Goal: Task Accomplishment & Management: Use online tool/utility

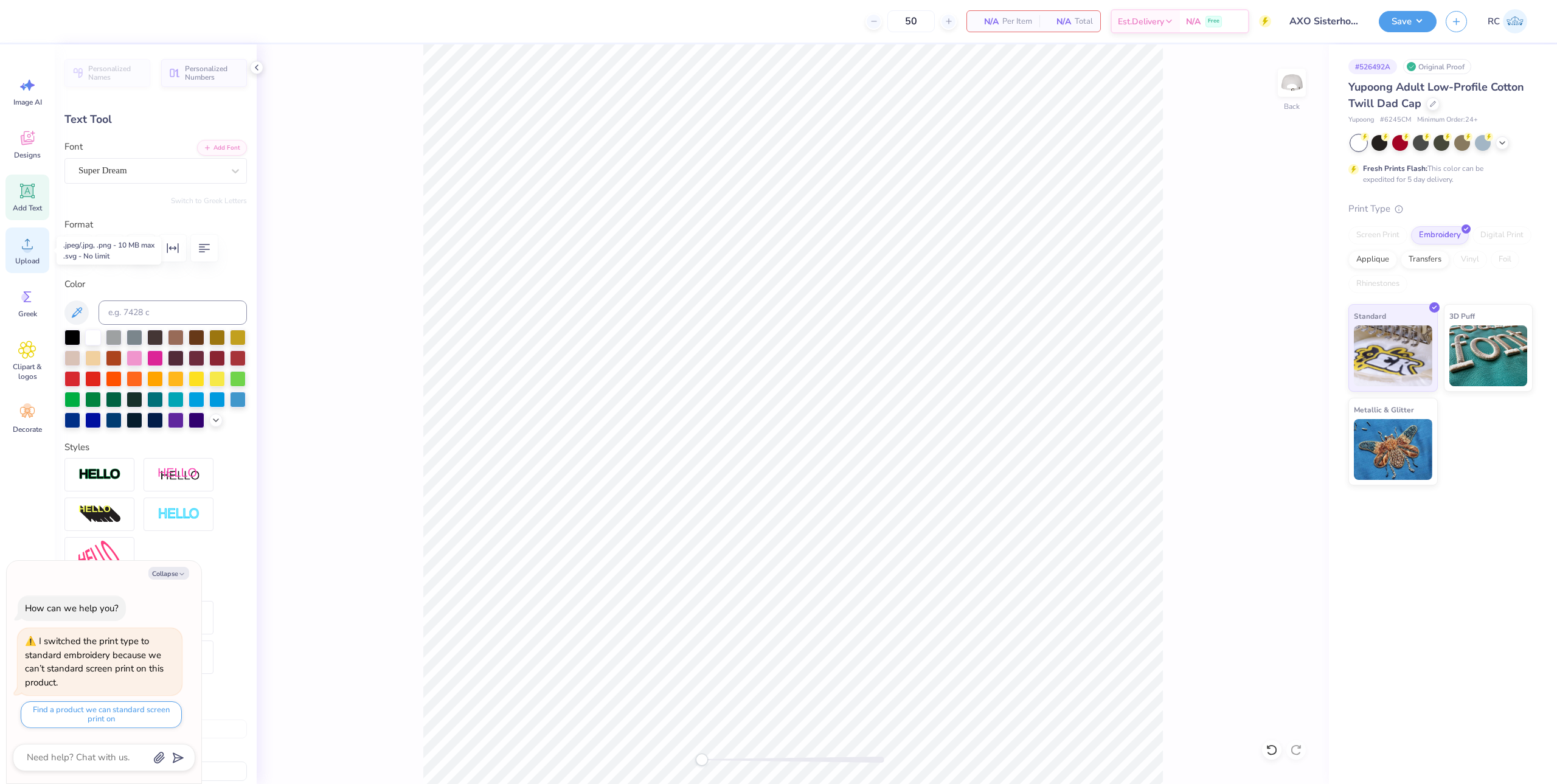
click at [17, 260] on span "Upload" at bounding box center [27, 260] width 25 height 9
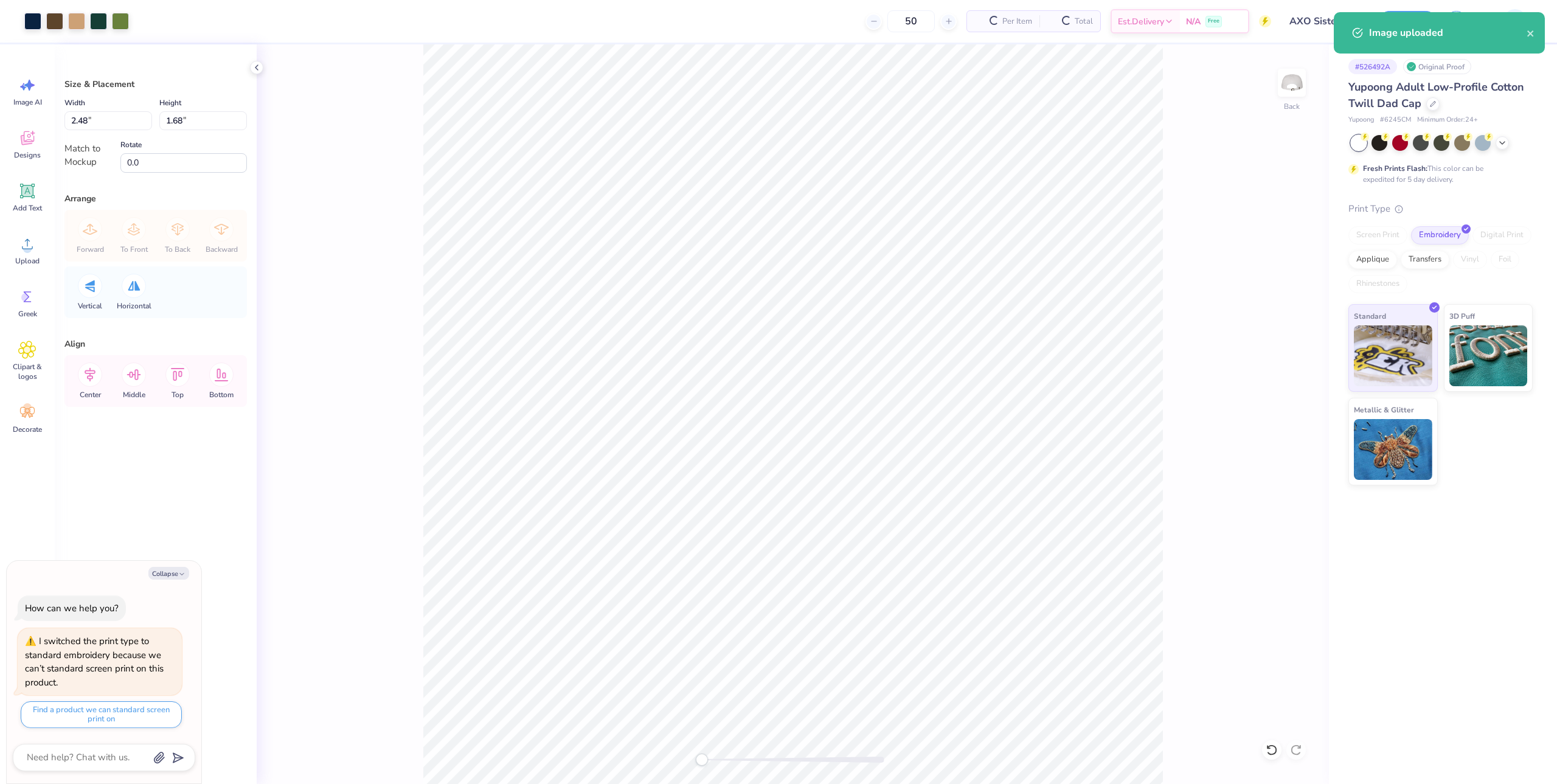
type textarea "x"
click at [103, 126] on input "2.48" at bounding box center [108, 120] width 87 height 19
click at [180, 122] on input "1.68" at bounding box center [203, 120] width 87 height 19
type input "2.5"
type textarea "x"
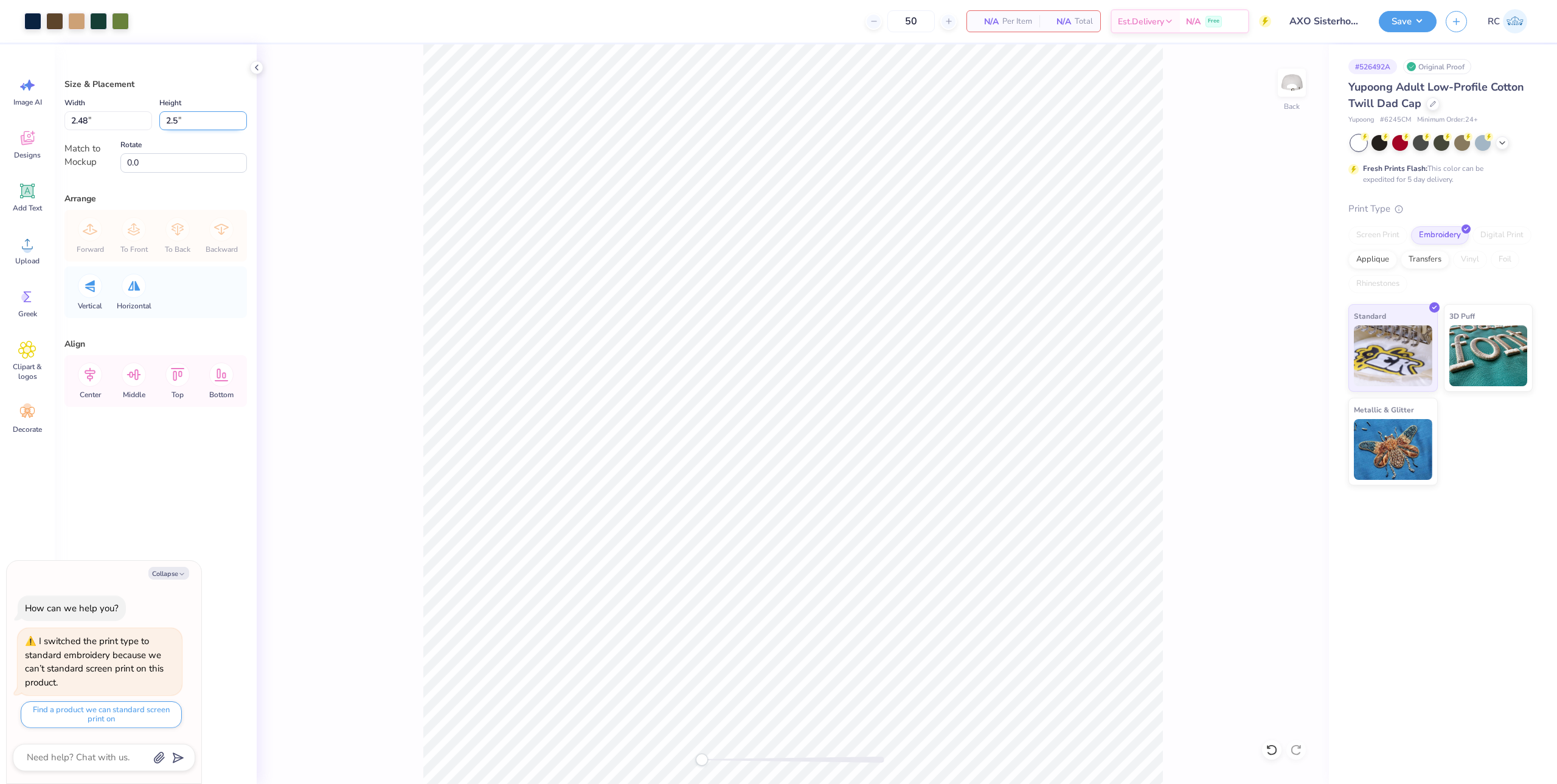
type input "3.70"
type input "2.50"
click at [393, 304] on div "Back" at bounding box center [793, 414] width 1073 height 740
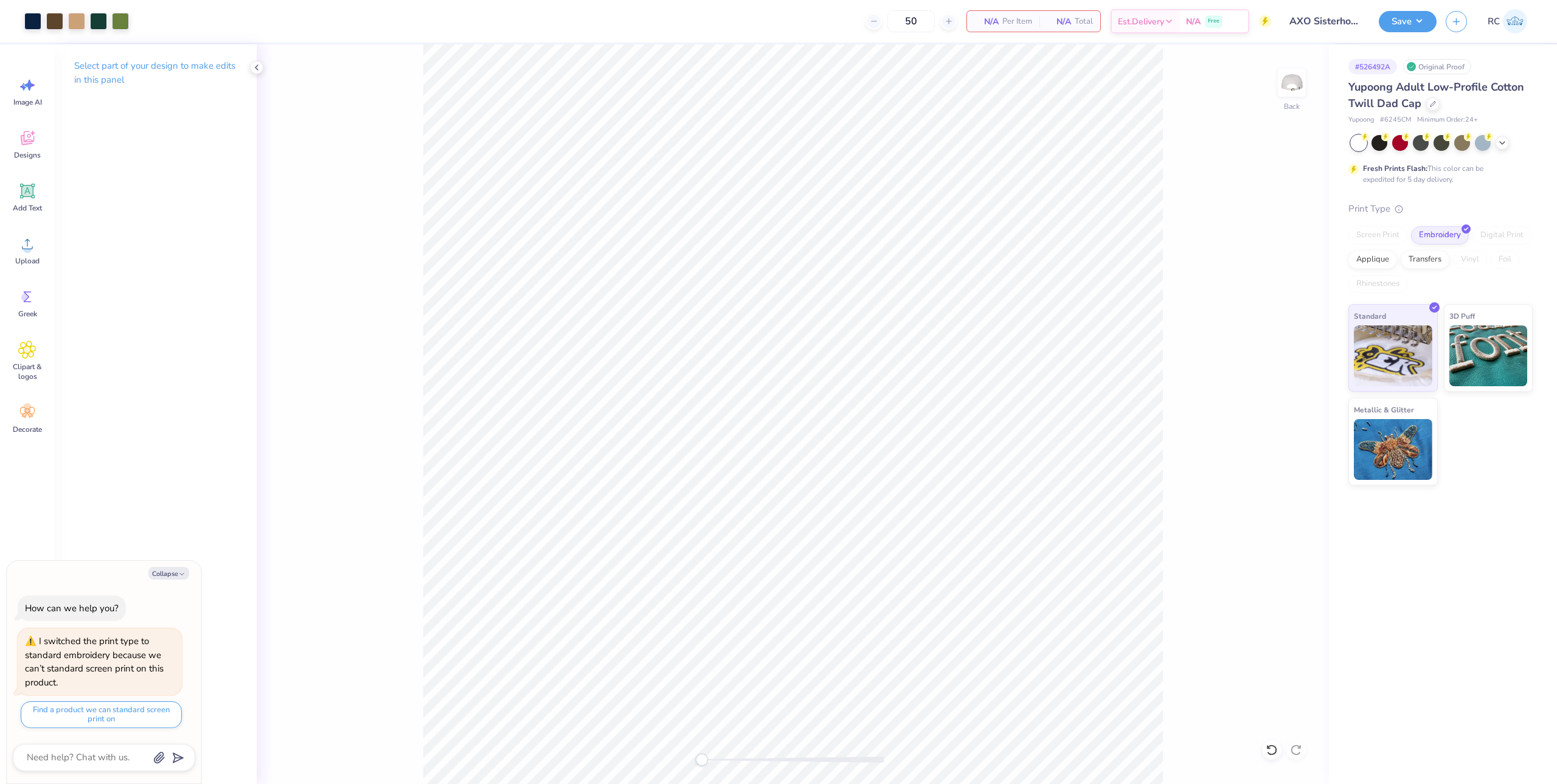
click at [328, 620] on div "Back" at bounding box center [793, 414] width 1073 height 740
click at [24, 266] on div "Upload" at bounding box center [27, 250] width 44 height 46
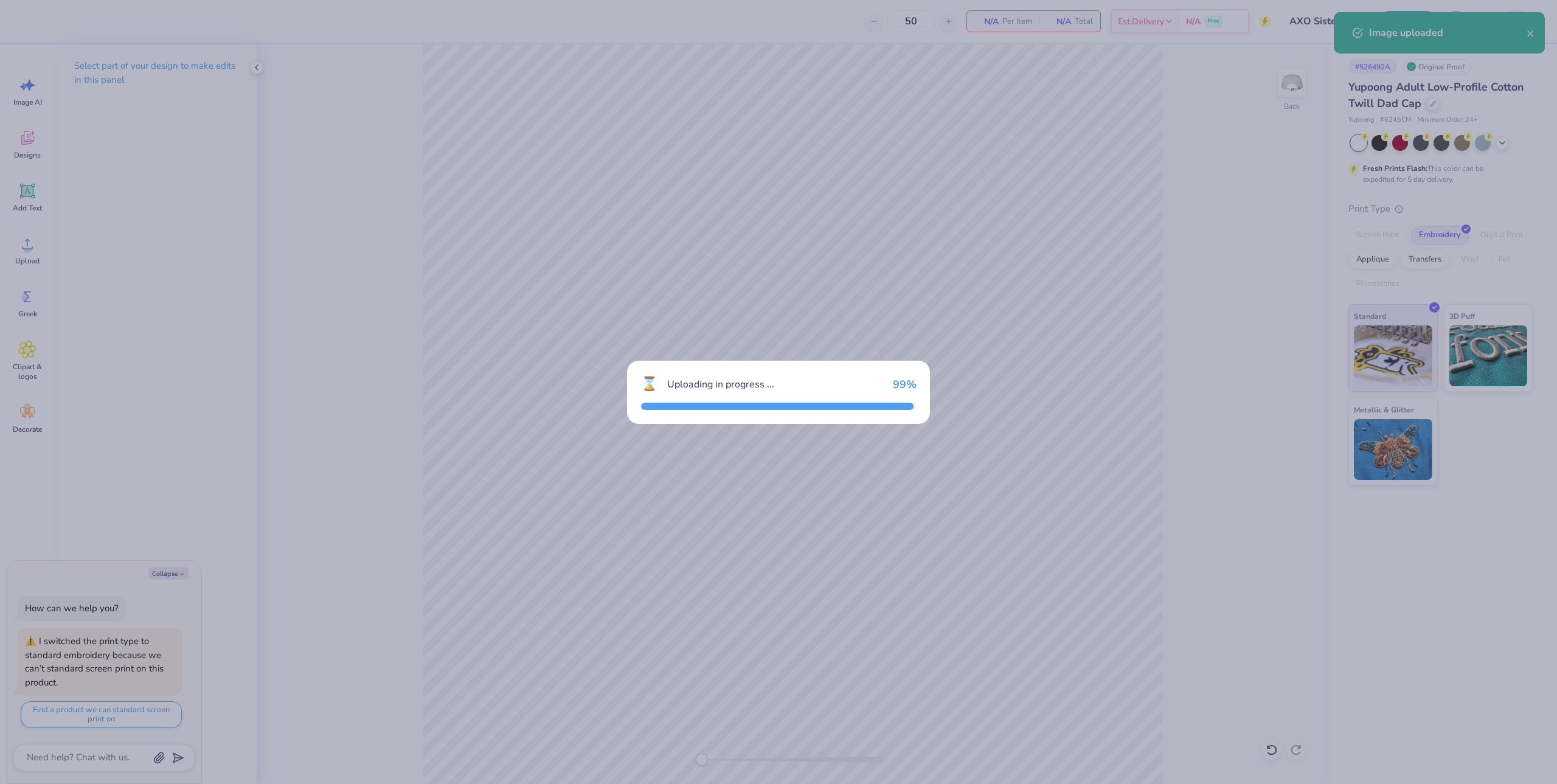
type textarea "x"
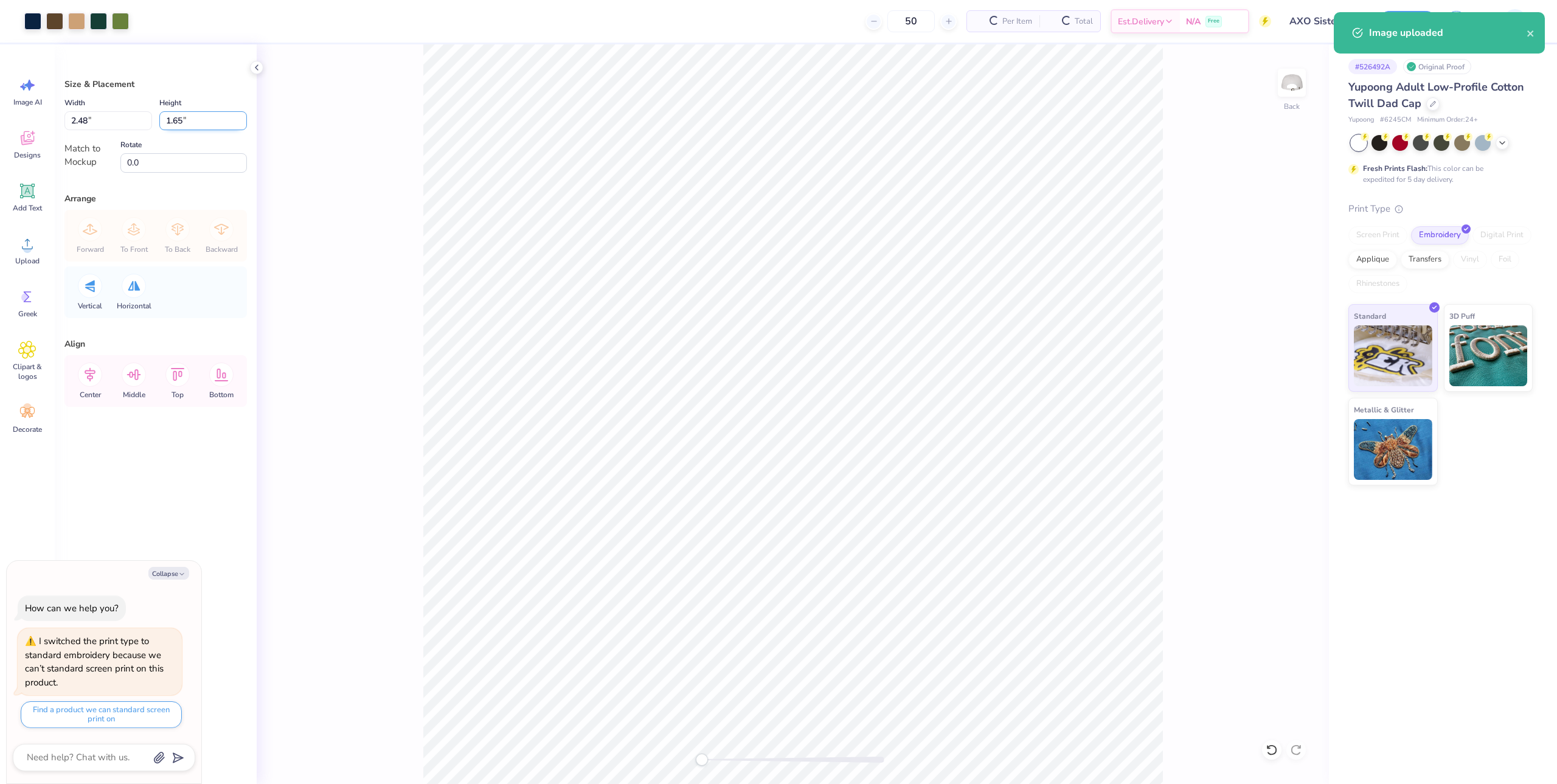
click at [193, 126] on input "1.65" at bounding box center [203, 120] width 87 height 19
type input "2.5"
type textarea "x"
type input "2.5"
type textarea "x"
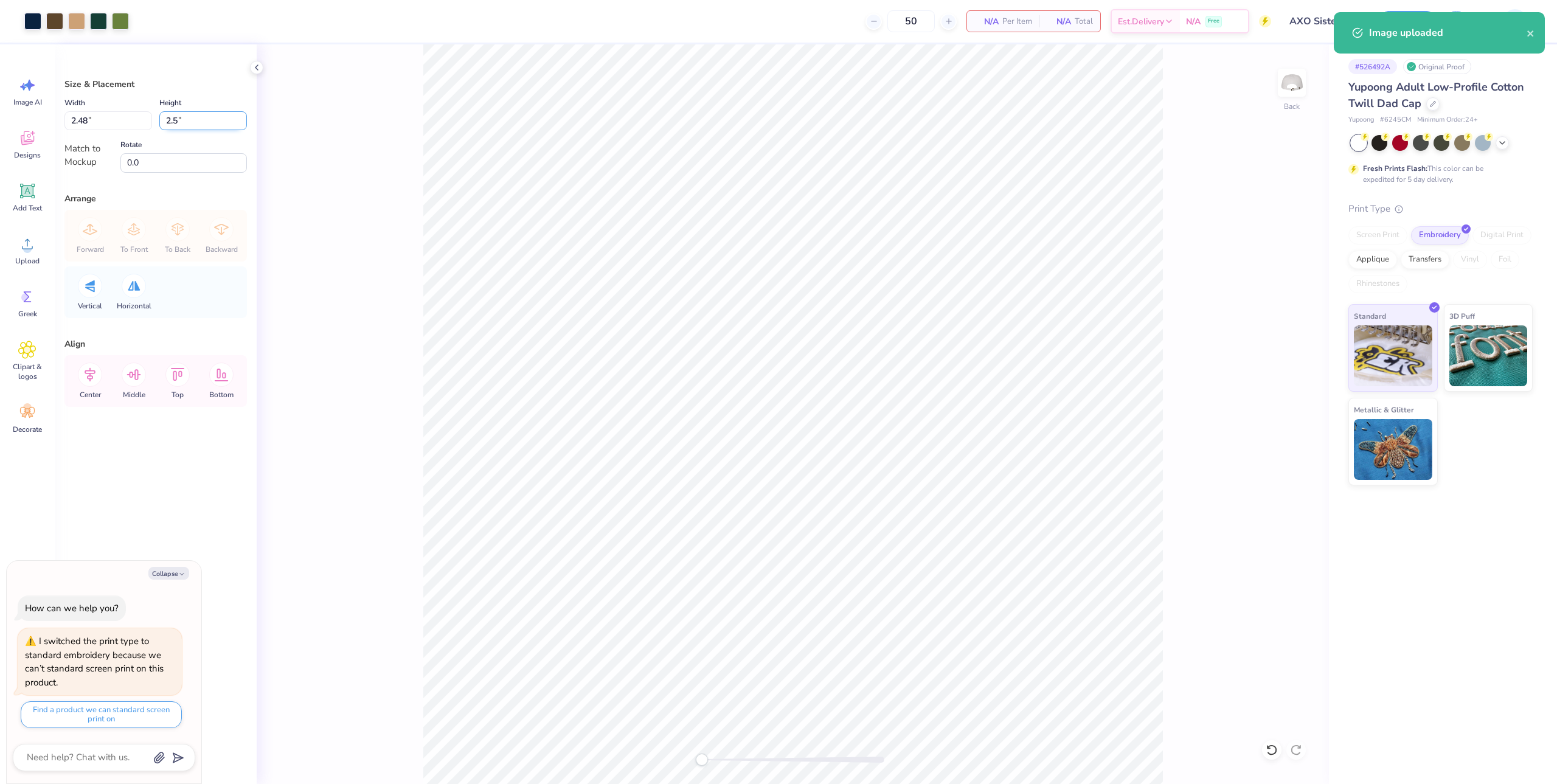
type input "3.77"
type input "2.50"
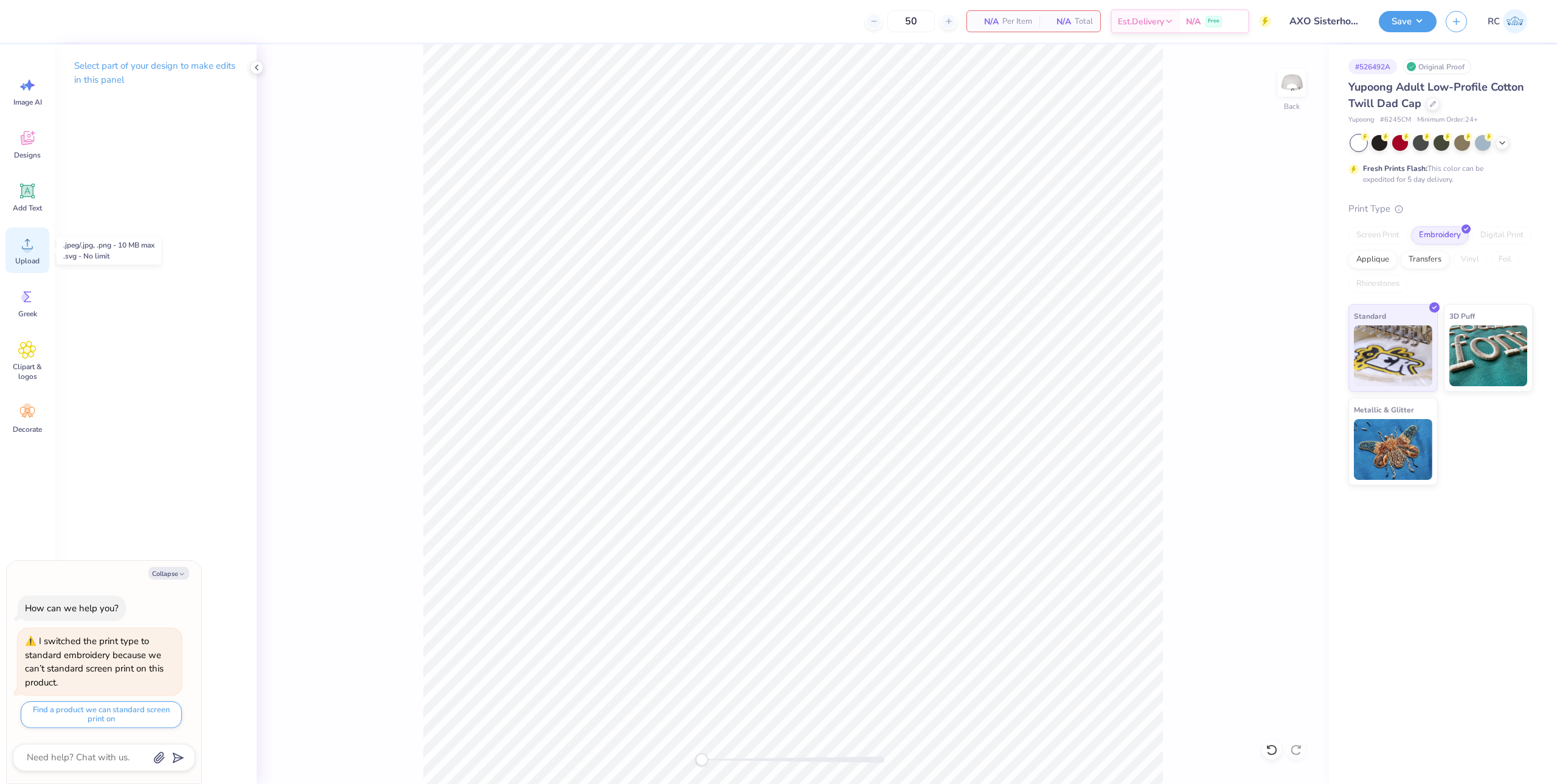
click at [32, 246] on icon at bounding box center [28, 244] width 19 height 19
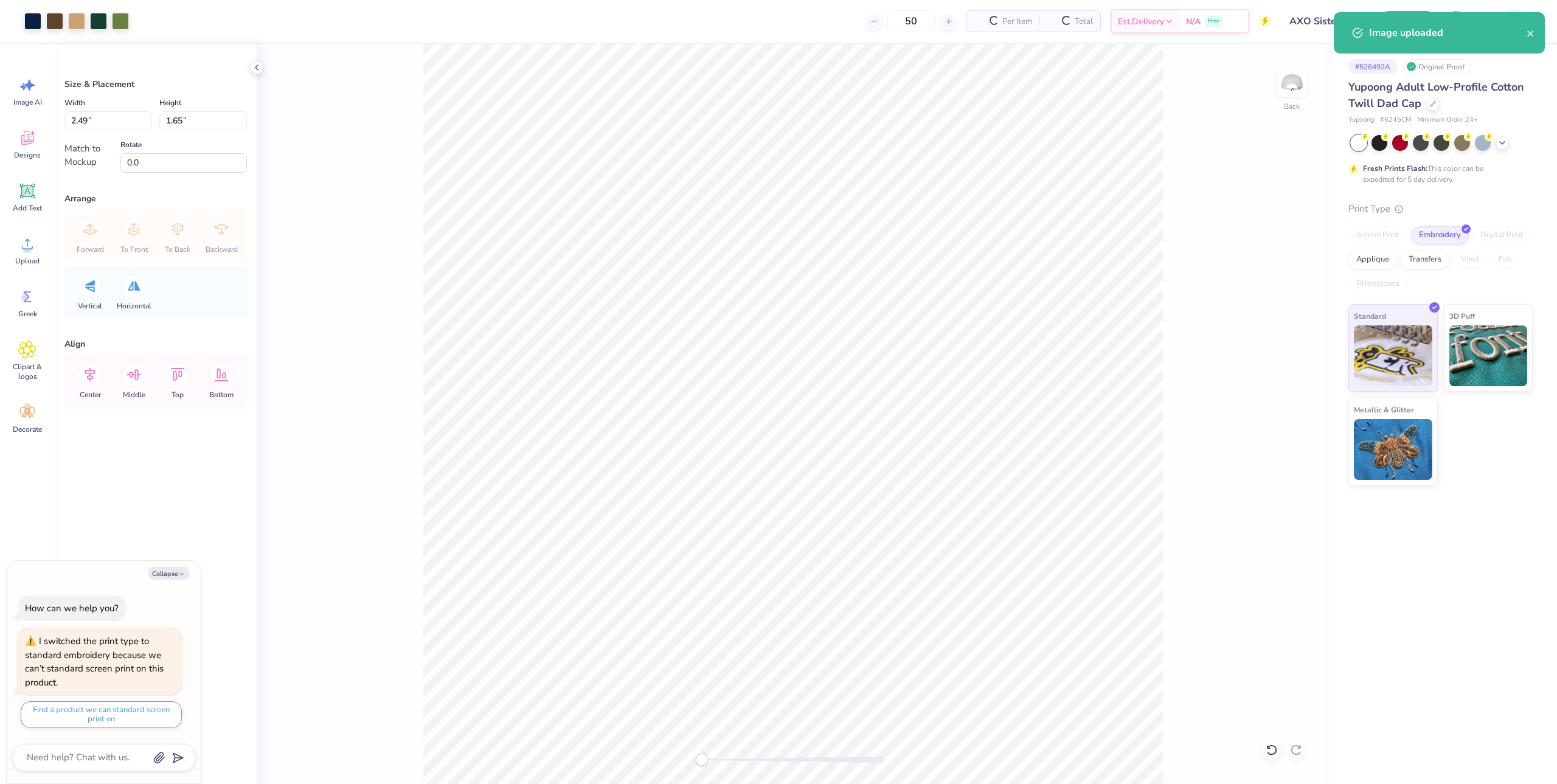
type textarea "x"
click at [190, 119] on input "1.65" at bounding box center [203, 120] width 87 height 19
type input "2.5"
type textarea "x"
type input "3.78"
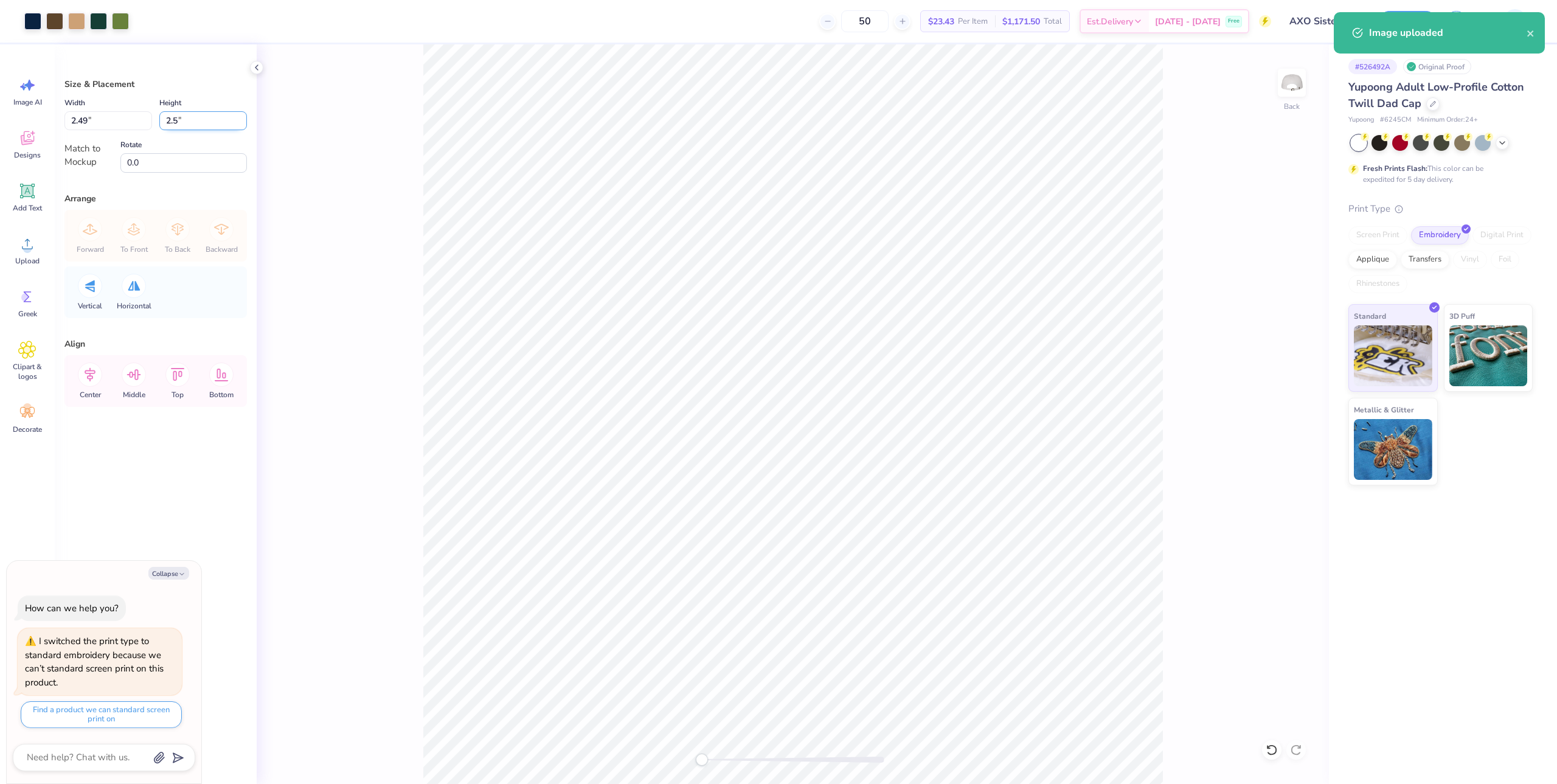
type input "2.50"
click at [1420, 21] on button "Save" at bounding box center [1408, 20] width 58 height 21
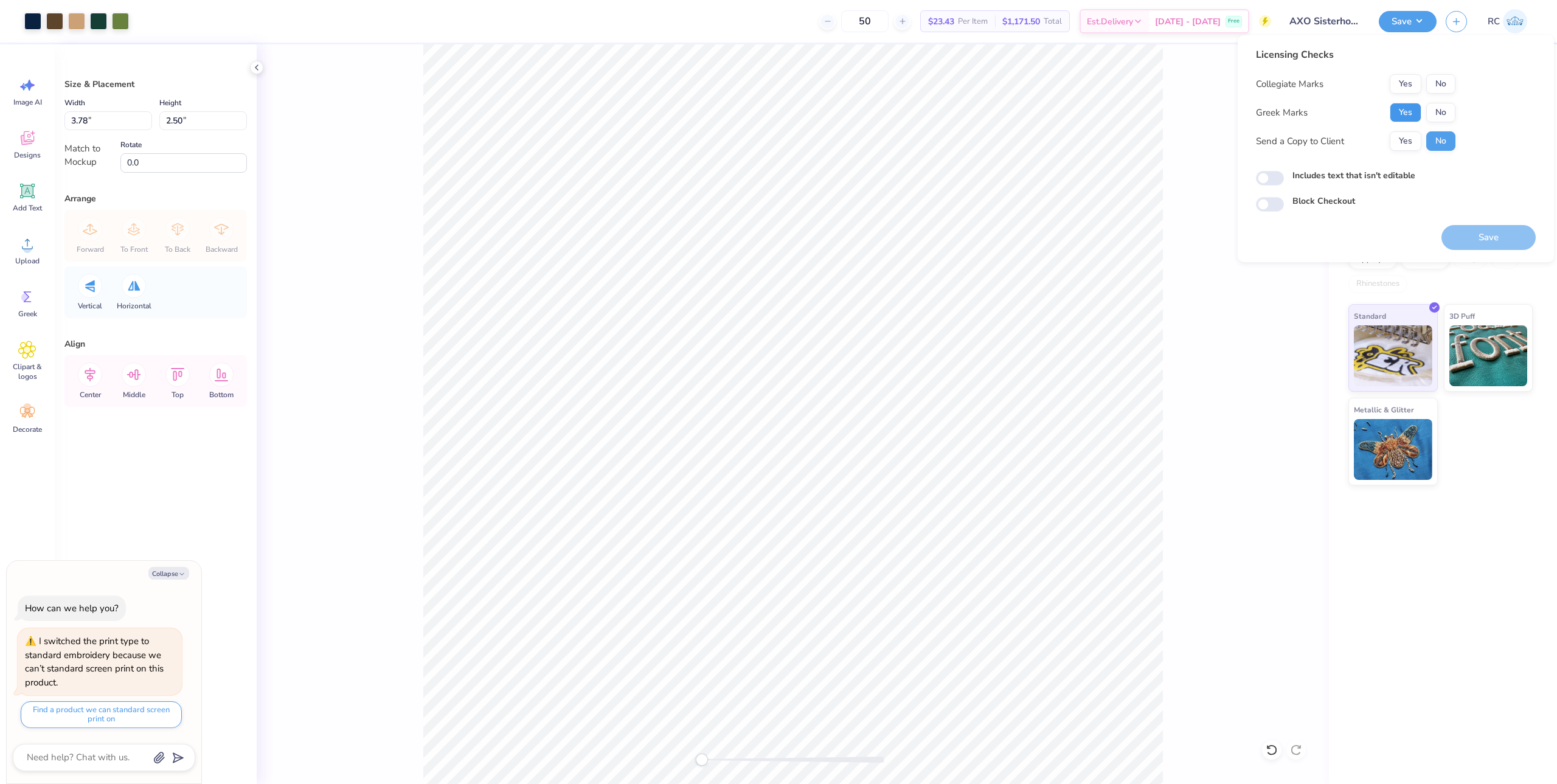
click at [1407, 118] on button "Yes" at bounding box center [1405, 112] width 31 height 20
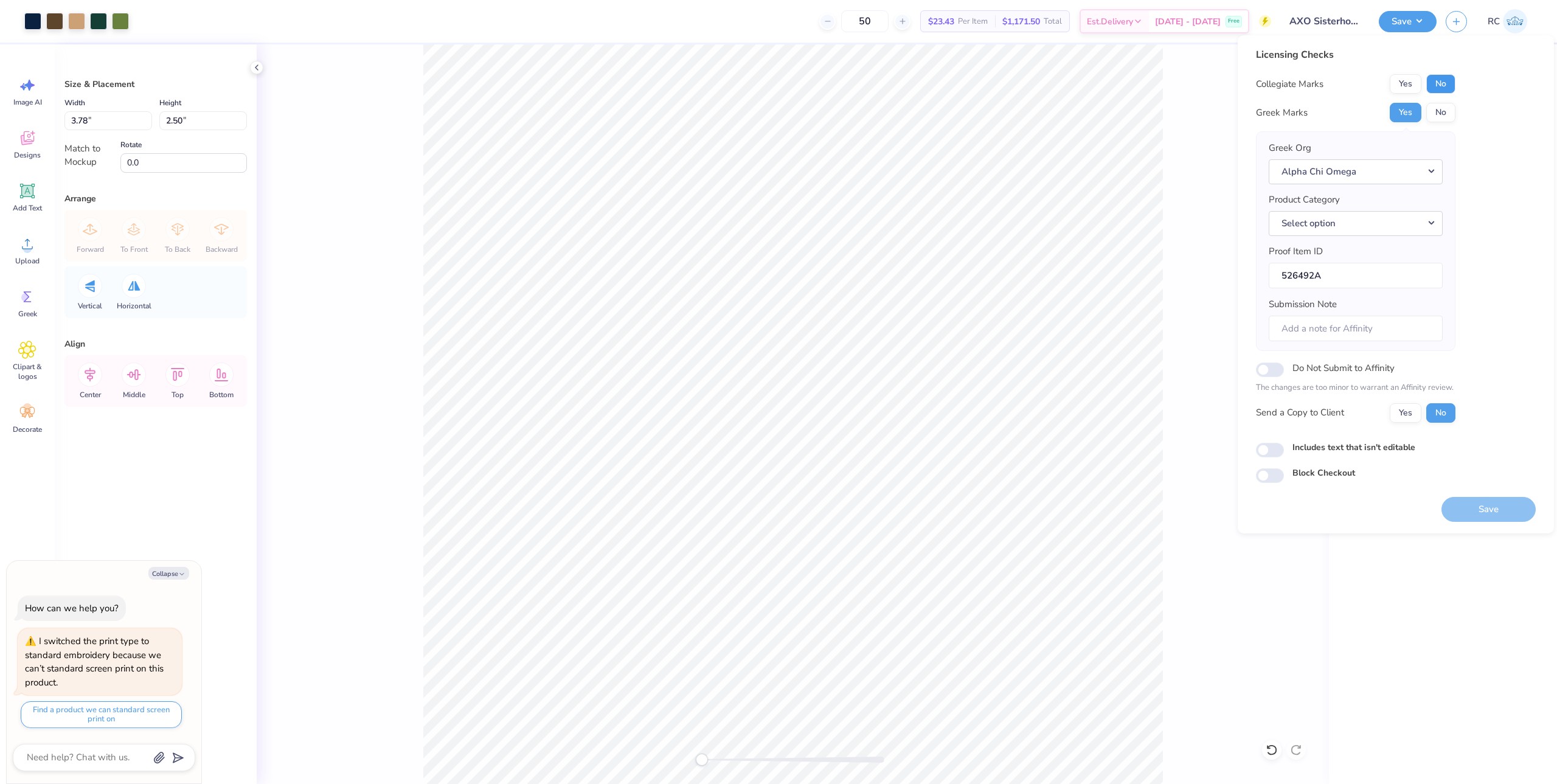
click at [1446, 83] on button "No" at bounding box center [1441, 83] width 29 height 20
click at [1403, 418] on button "Yes" at bounding box center [1405, 412] width 31 height 20
type textarea "x"
drag, startPoint x: 1280, startPoint y: 451, endPoint x: 1314, endPoint y: 457, distance: 34.5
click at [1278, 451] on input "Includes text that isn't editable" at bounding box center [1269, 450] width 28 height 14
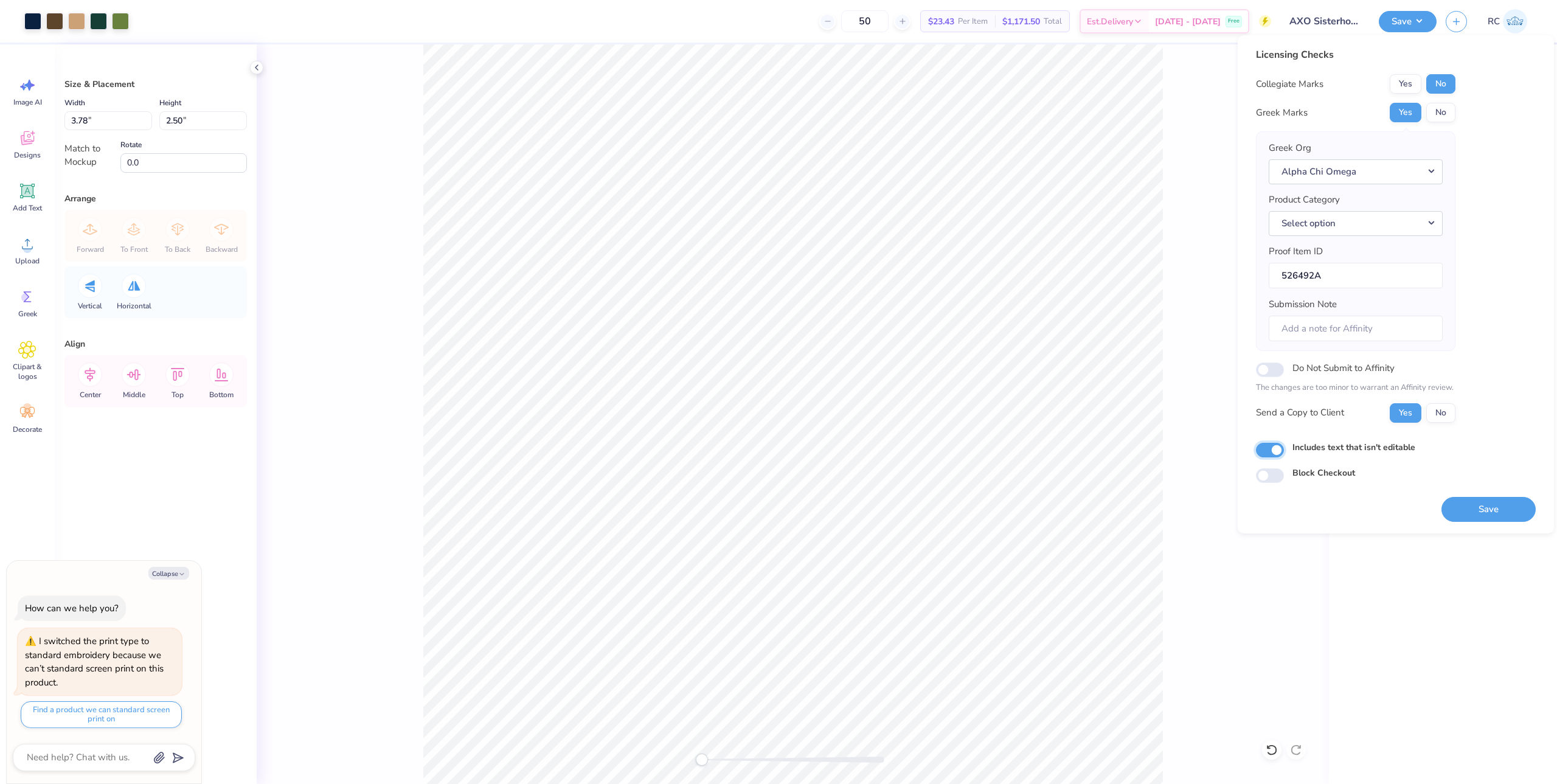
checkbox input "true"
click at [1485, 503] on button "Save" at bounding box center [1488, 509] width 94 height 25
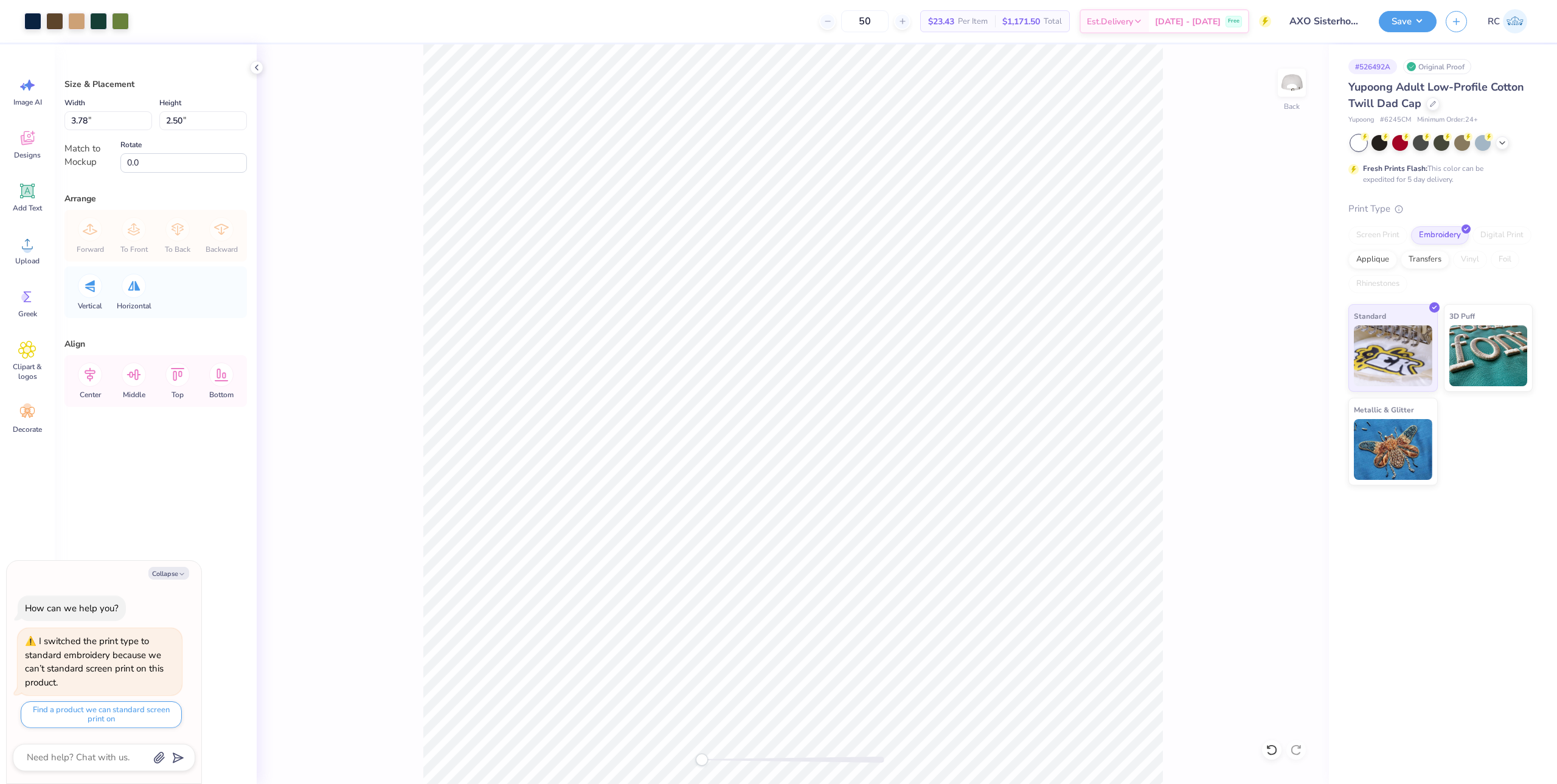
type textarea "x"
